Goal: Task Accomplishment & Management: Complete application form

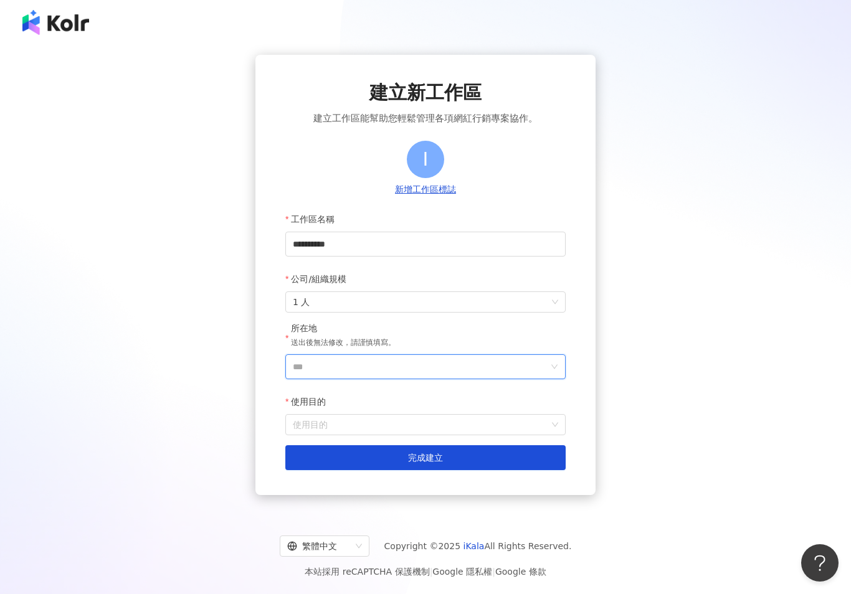
click at [371, 368] on input "***" at bounding box center [420, 367] width 255 height 24
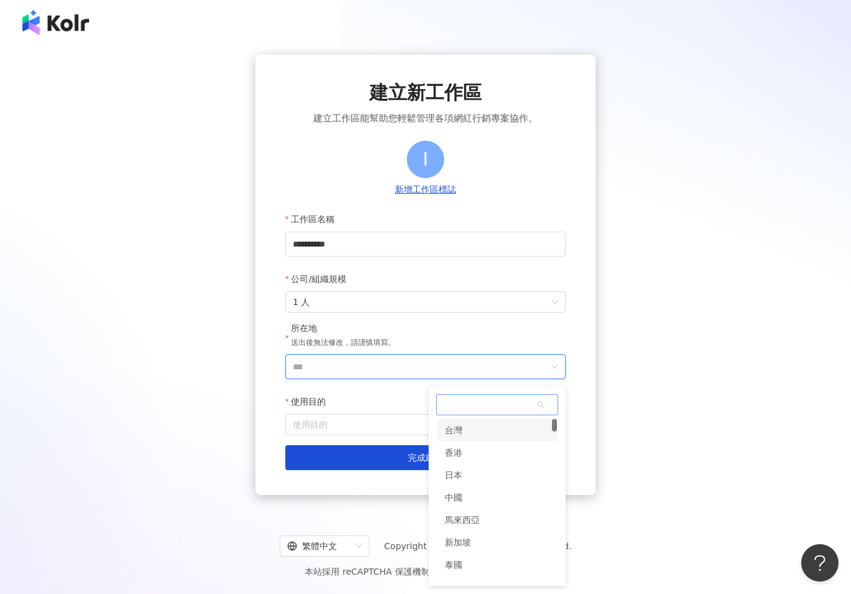
click at [446, 432] on div "台灣" at bounding box center [453, 430] width 17 height 22
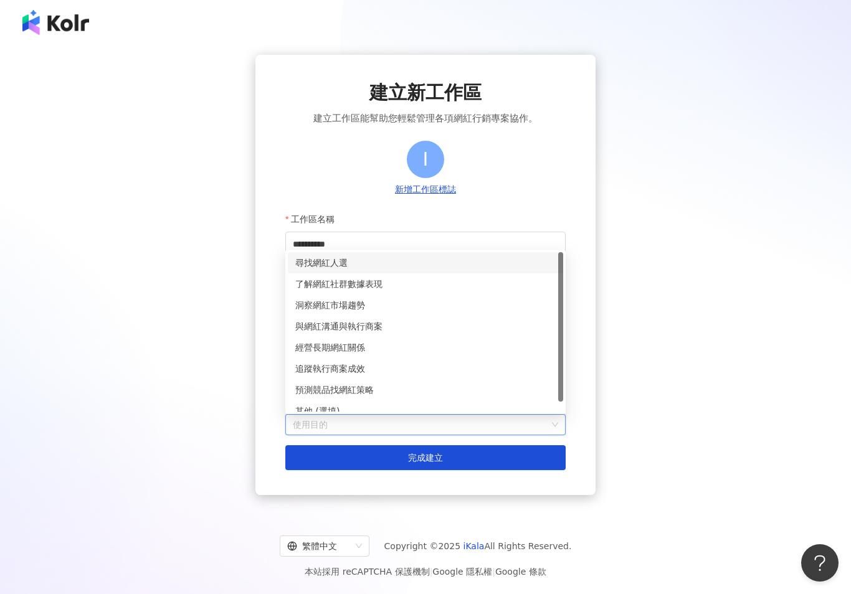
click at [360, 426] on input "使用目的" at bounding box center [425, 425] width 265 height 20
click at [327, 303] on div "洞察網紅市場趨勢" at bounding box center [425, 305] width 260 height 14
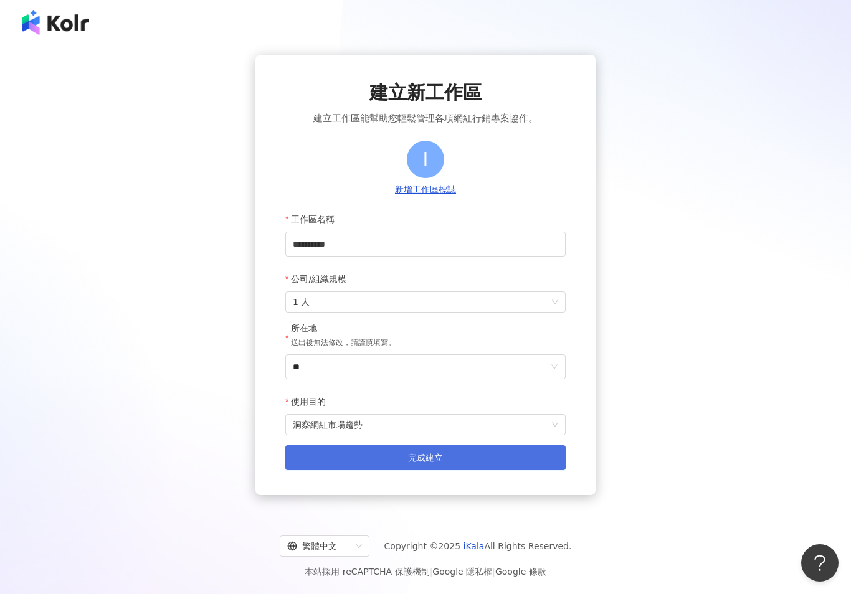
click at [393, 464] on button "完成建立" at bounding box center [425, 458] width 280 height 25
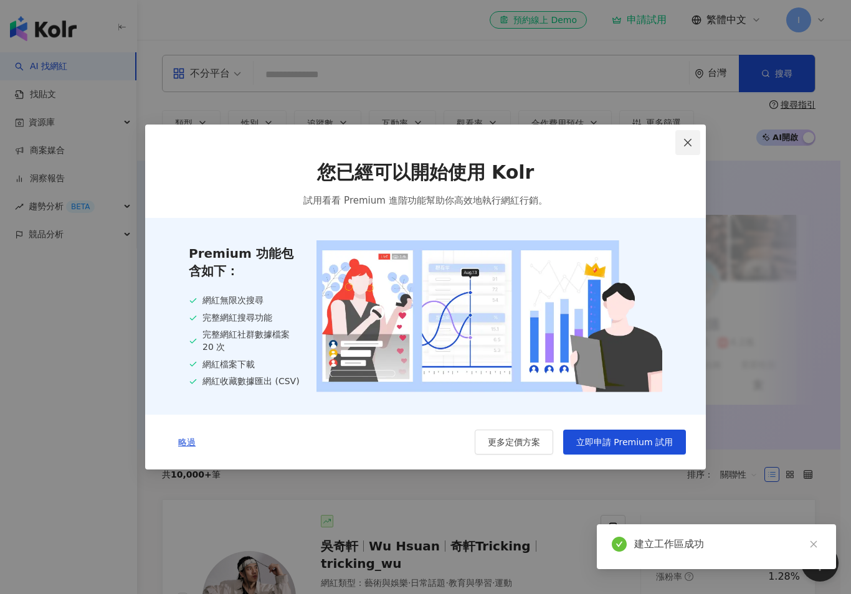
click at [694, 140] on span "Close" at bounding box center [688, 143] width 25 height 10
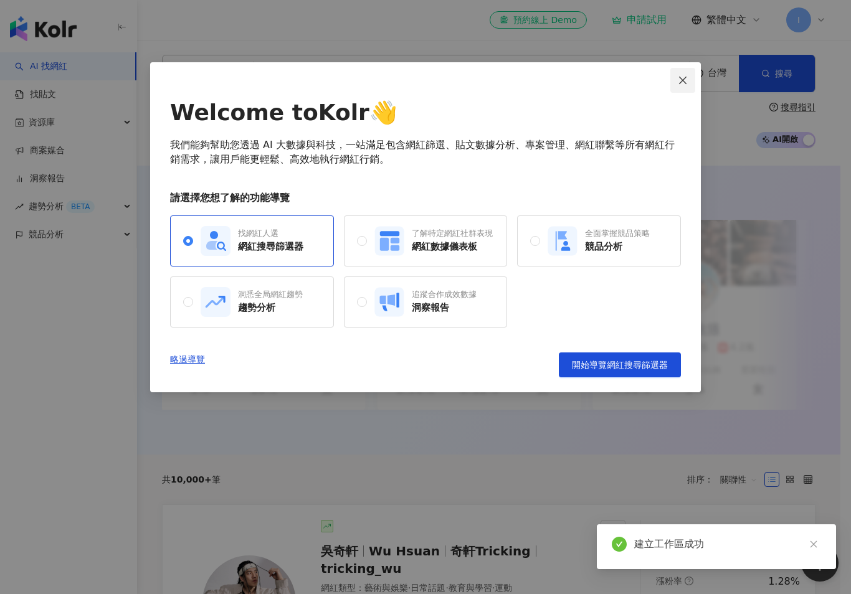
click at [678, 83] on span "Close" at bounding box center [683, 80] width 25 height 10
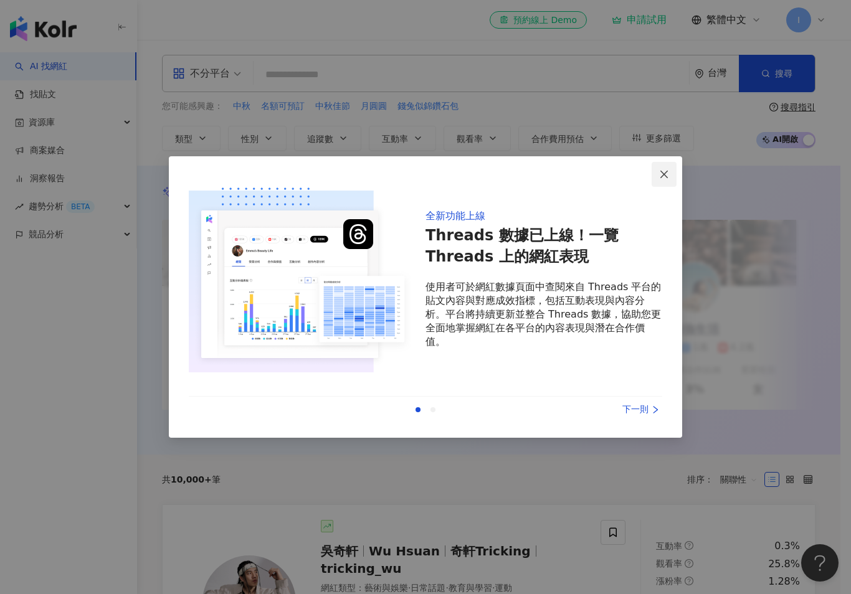
click at [662, 170] on icon "close" at bounding box center [664, 174] width 10 height 10
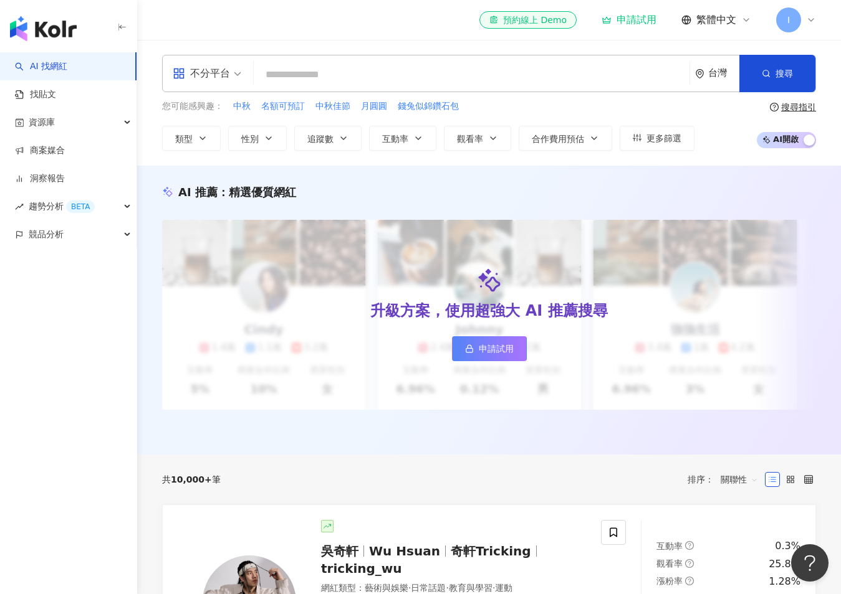
click at [803, 22] on div "I" at bounding box center [796, 19] width 40 height 25
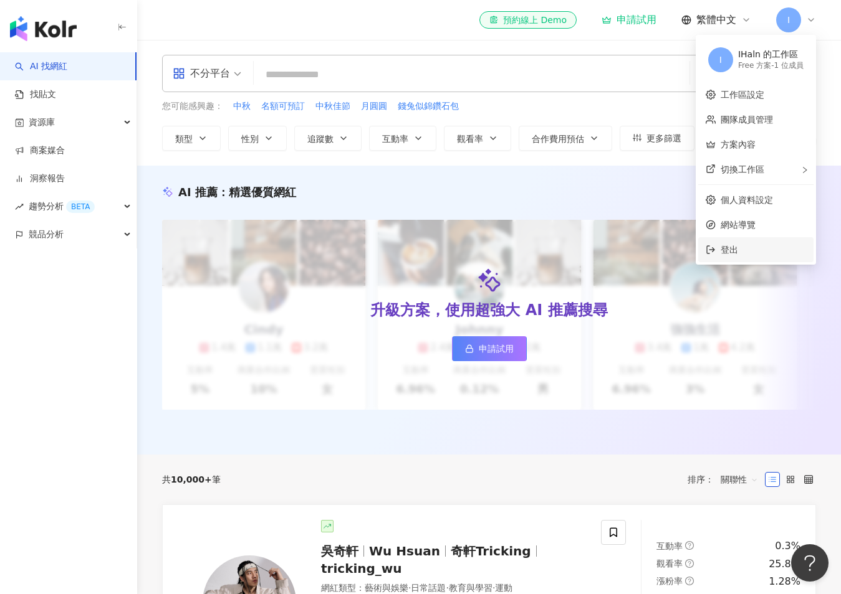
click at [739, 249] on span "登出" at bounding box center [762, 250] width 85 height 14
